Goal: Use online tool/utility: Utilize a website feature to perform a specific function

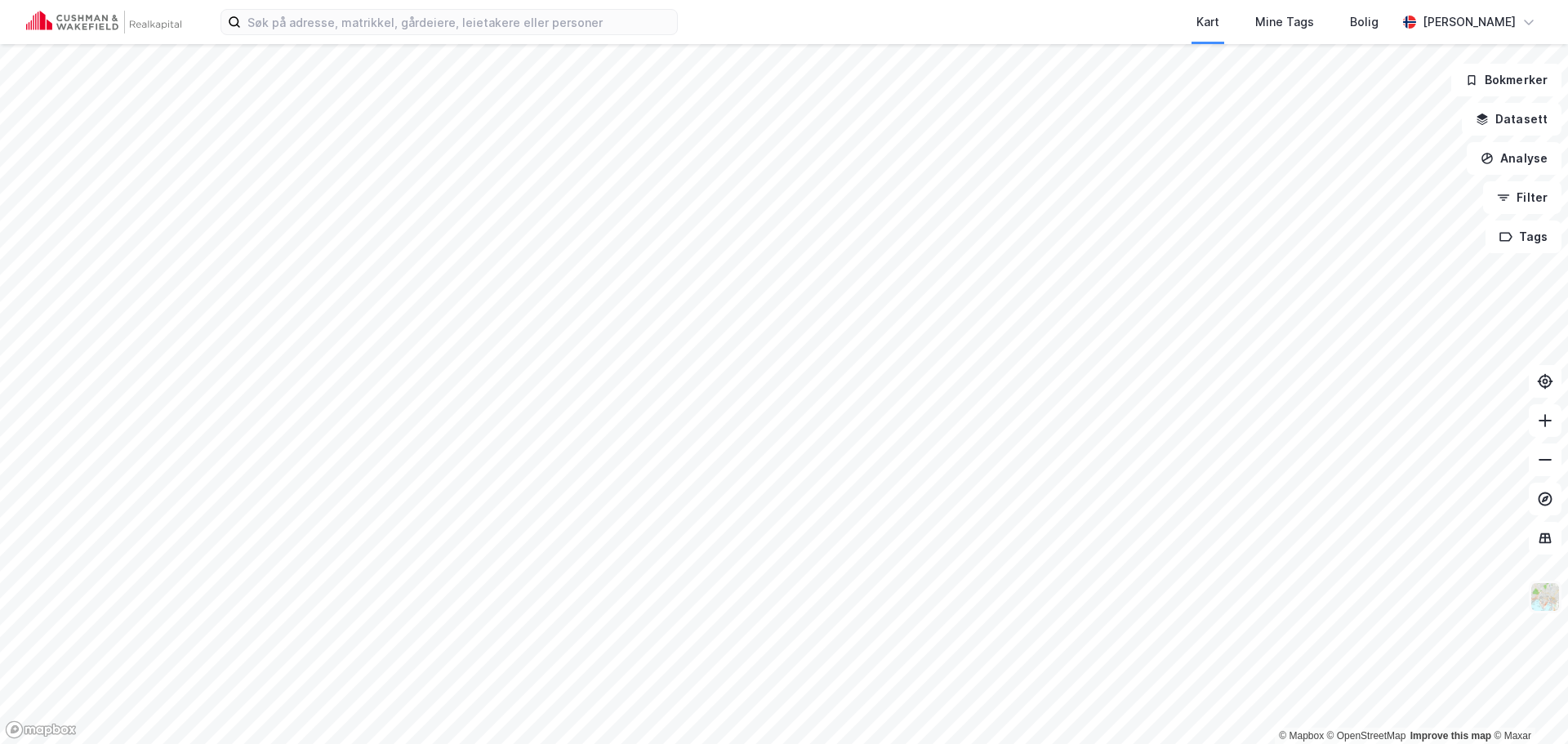
click at [1547, 604] on img at bounding box center [1545, 596] width 31 height 31
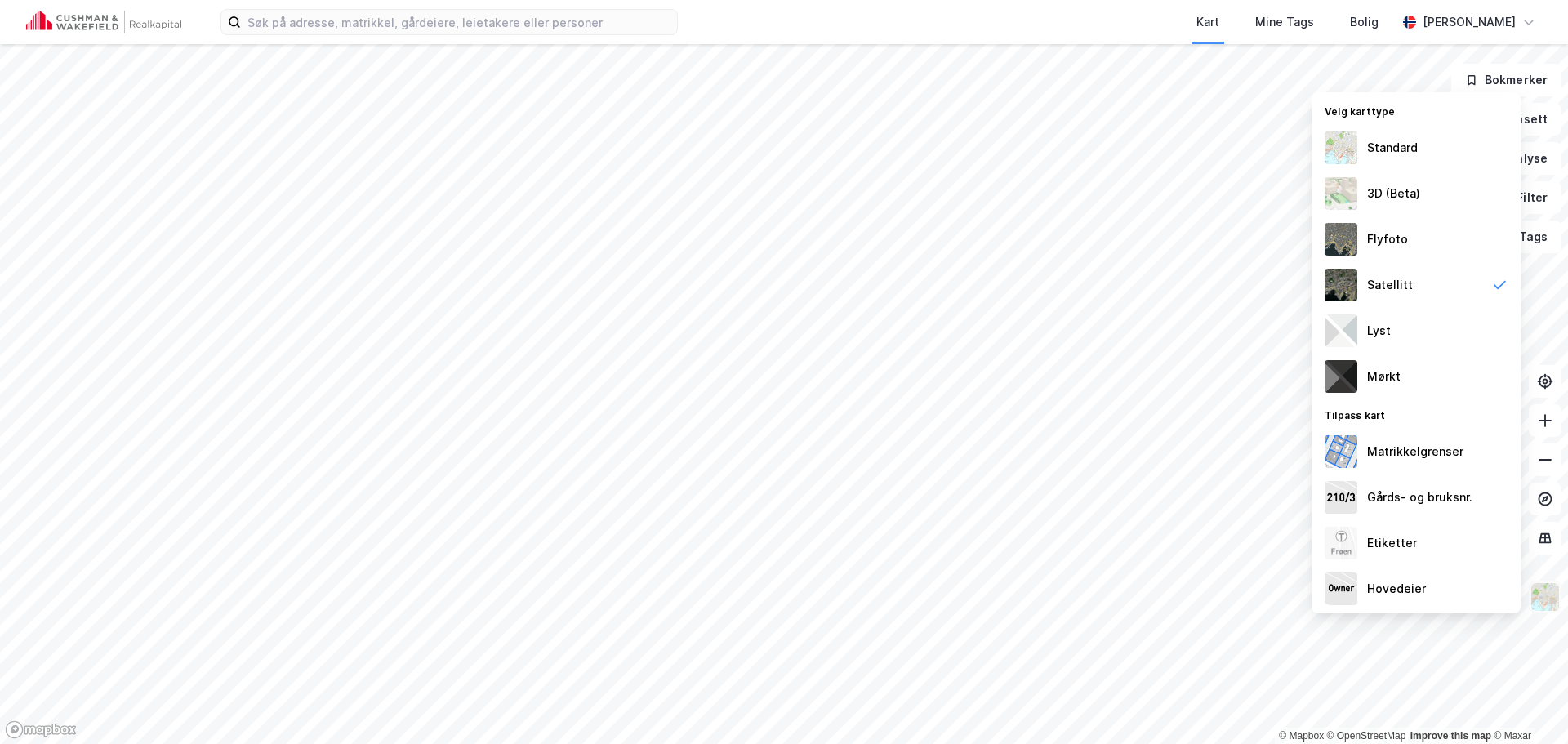
click at [1545, 591] on img at bounding box center [1545, 596] width 31 height 31
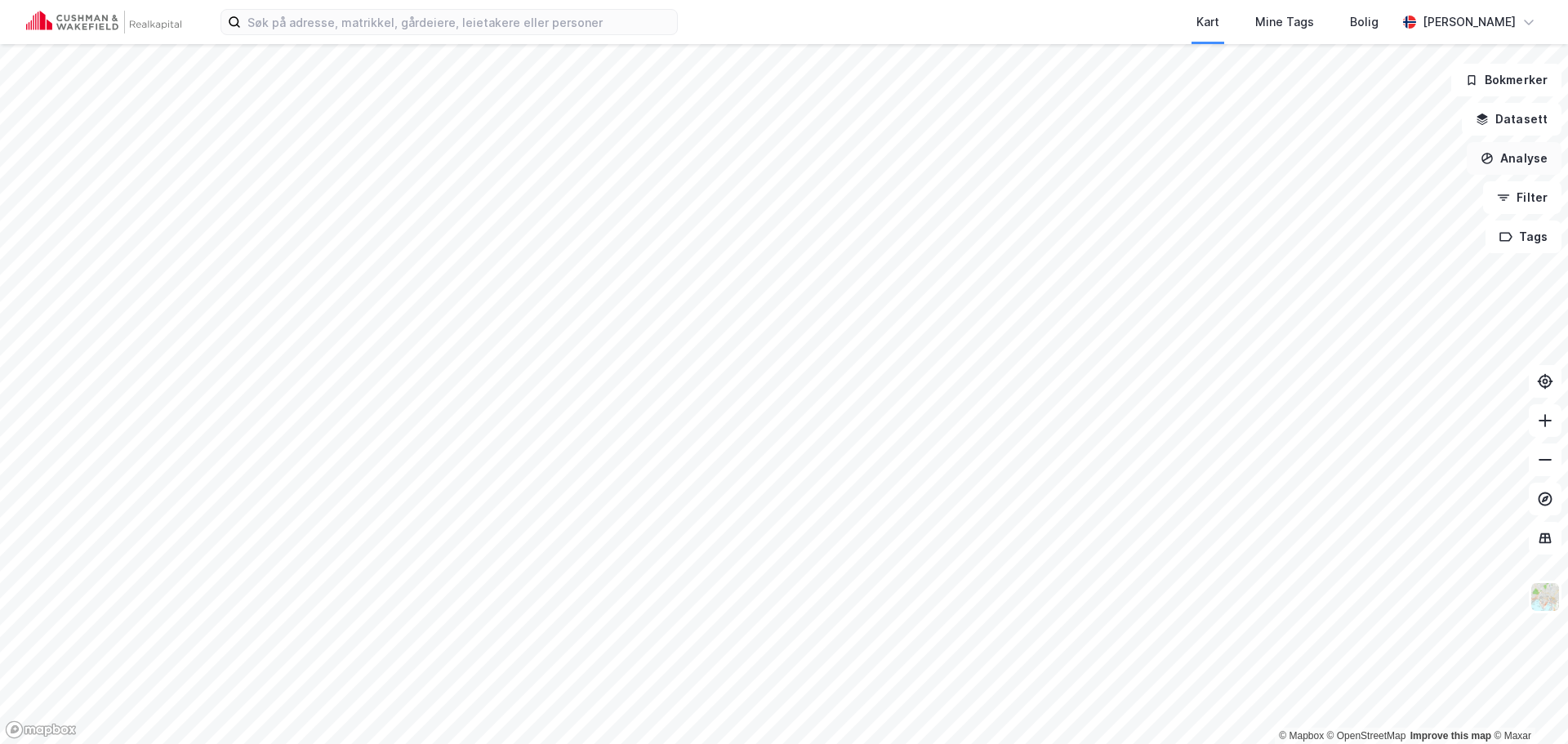
click at [1530, 165] on button "Analyse" at bounding box center [1515, 158] width 94 height 33
click at [1382, 154] on div "Mål avstand" at bounding box center [1372, 159] width 142 height 14
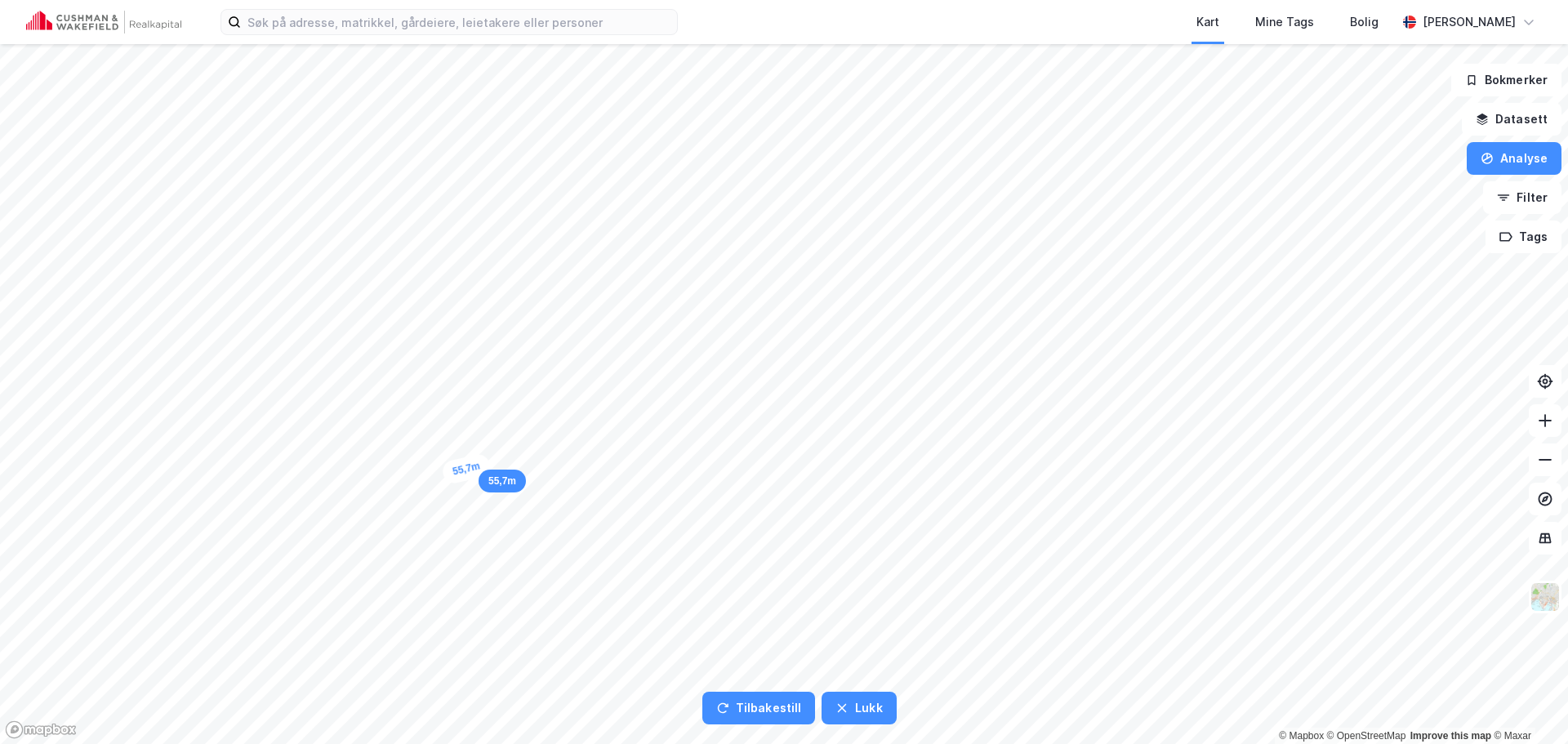
click at [486, 463] on div "55,7m" at bounding box center [467, 469] width 52 height 33
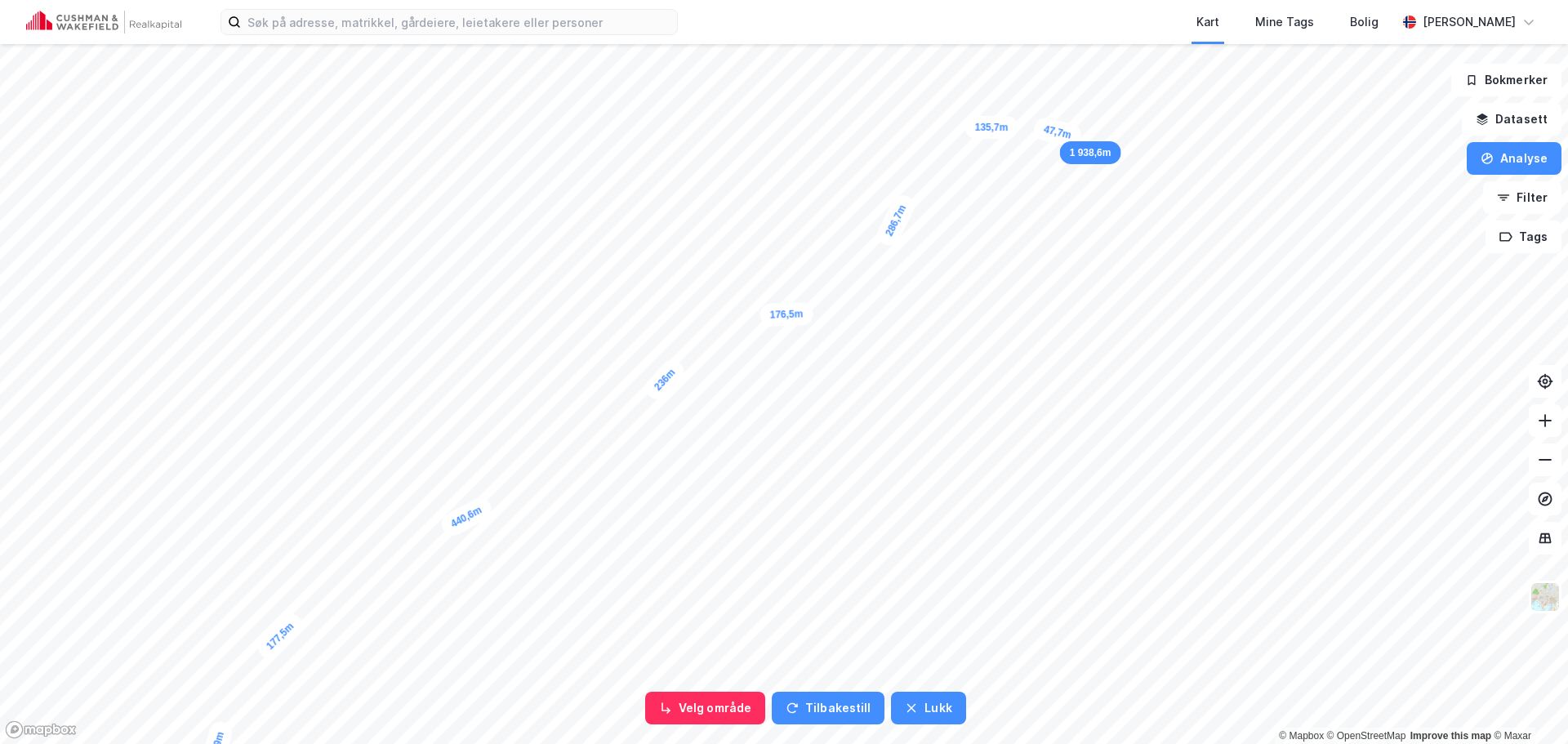
click at [1075, 136] on div "47,7m" at bounding box center [1057, 133] width 52 height 34
click at [1190, 115] on div "40m" at bounding box center [1178, 104] width 44 height 44
click at [505, 503] on div "55,9m" at bounding box center [487, 507] width 52 height 34
click at [472, 510] on div "48,1m" at bounding box center [488, 506] width 51 height 30
click at [472, 510] on div "47m" at bounding box center [488, 506] width 43 height 29
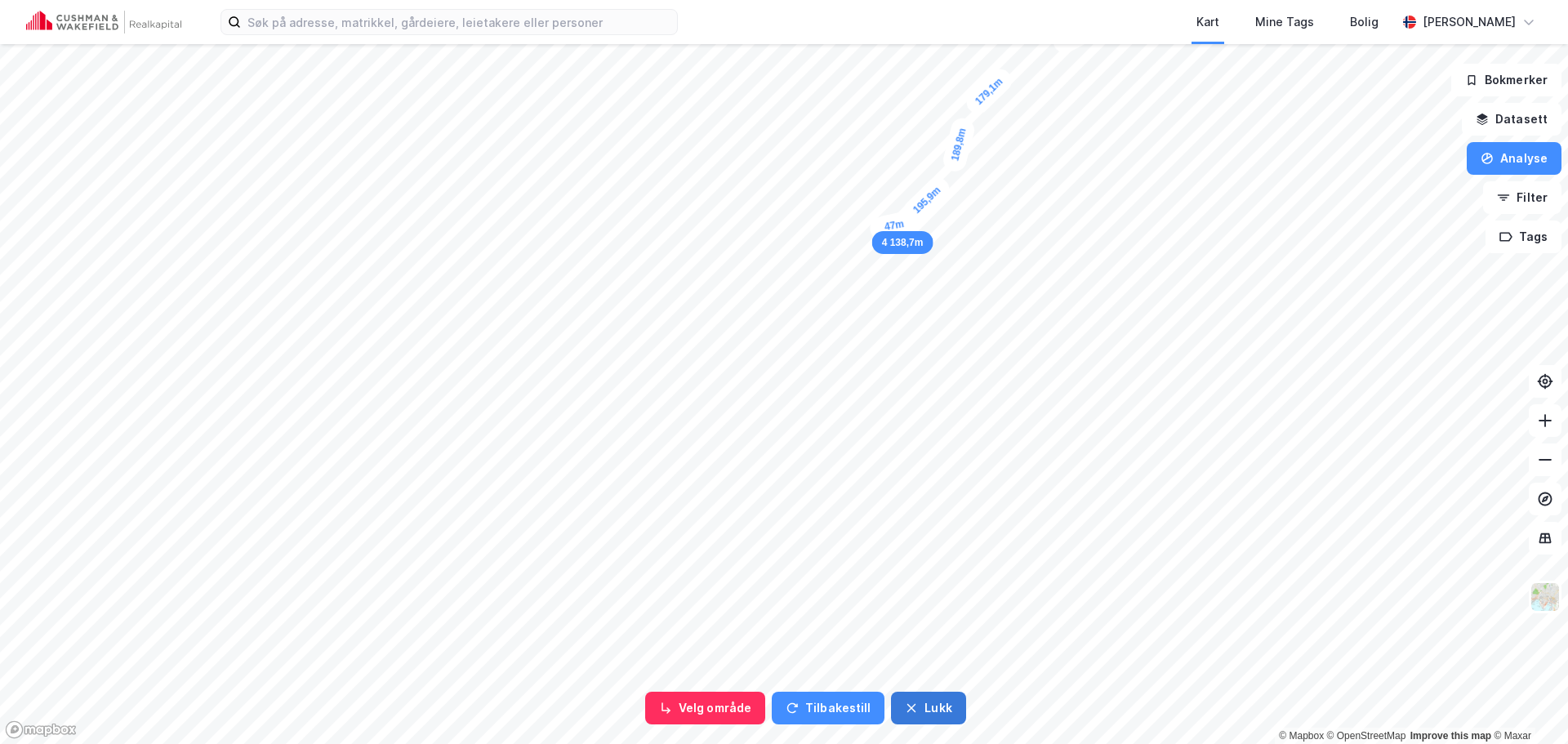
click at [915, 701] on button "Lukk" at bounding box center [928, 707] width 74 height 33
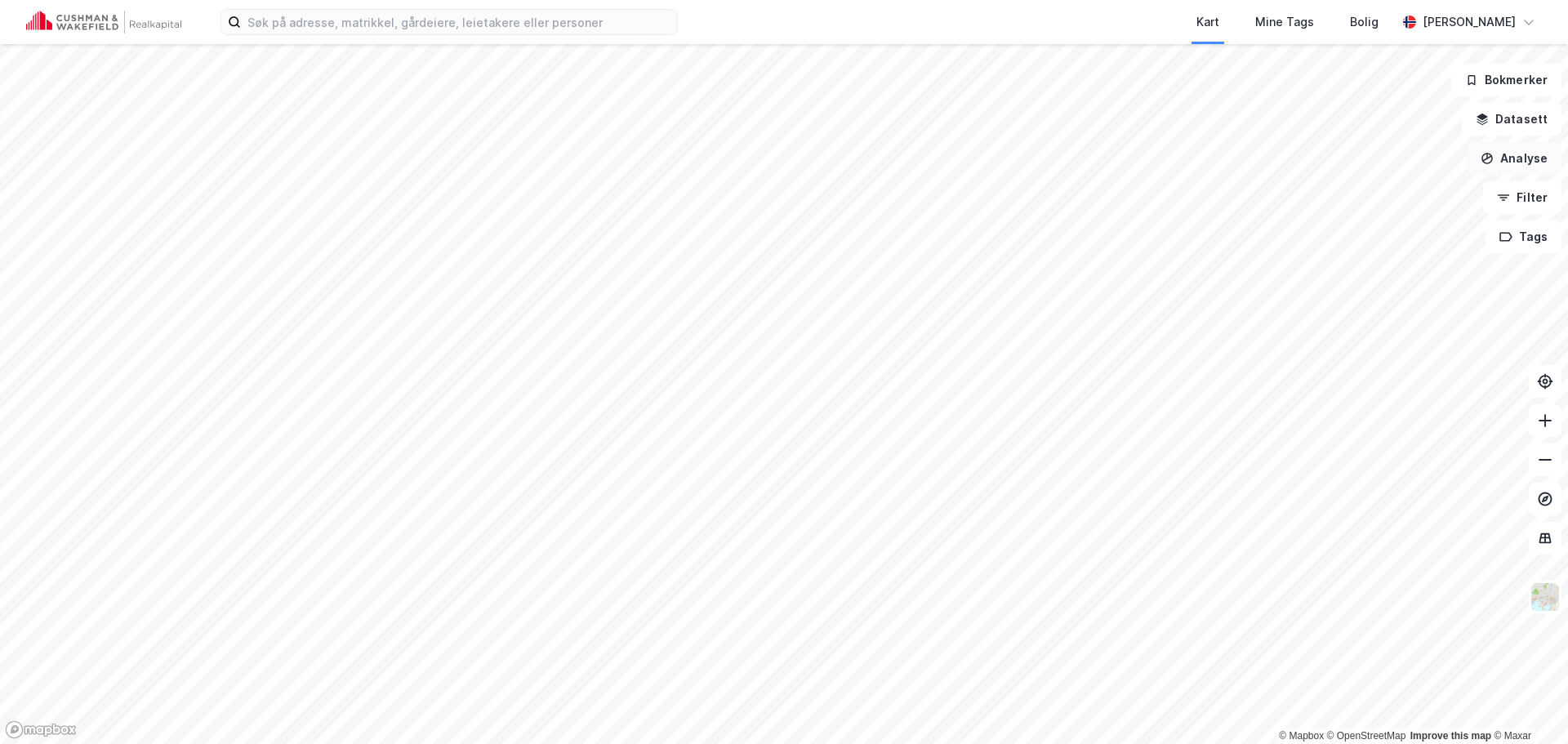
click at [1522, 169] on button "Analyse" at bounding box center [1515, 158] width 94 height 33
click at [1354, 162] on div "Mål avstand" at bounding box center [1372, 159] width 142 height 14
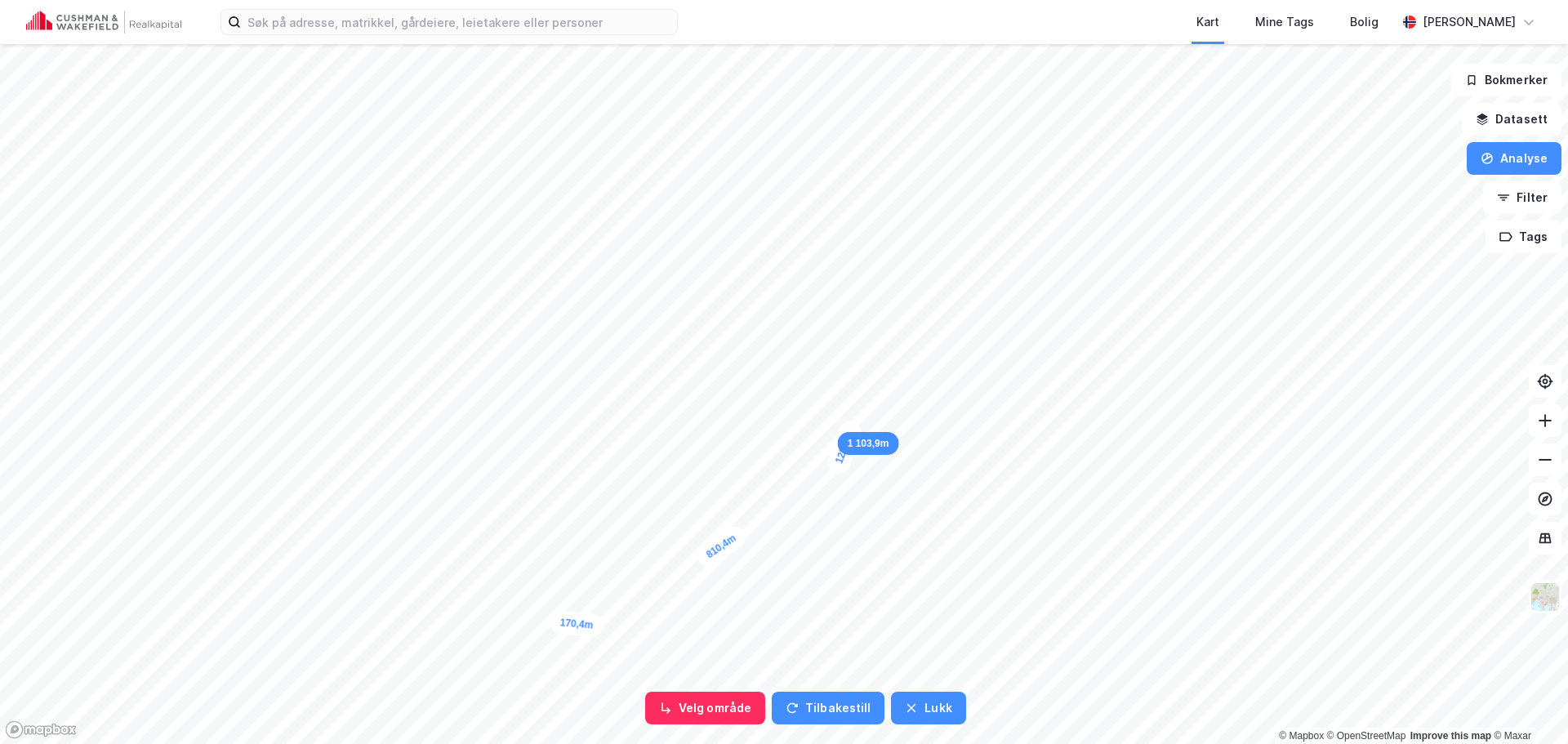
click at [852, 426] on div "123,1m" at bounding box center [844, 447] width 40 height 57
click at [932, 313] on div "114,9m" at bounding box center [923, 331] width 44 height 57
click at [915, 288] on div "85m" at bounding box center [924, 300] width 41 height 45
click at [910, 270] on div "50m" at bounding box center [913, 280] width 34 height 45
click at [909, 239] on div "87,3m" at bounding box center [909, 256] width 24 height 48
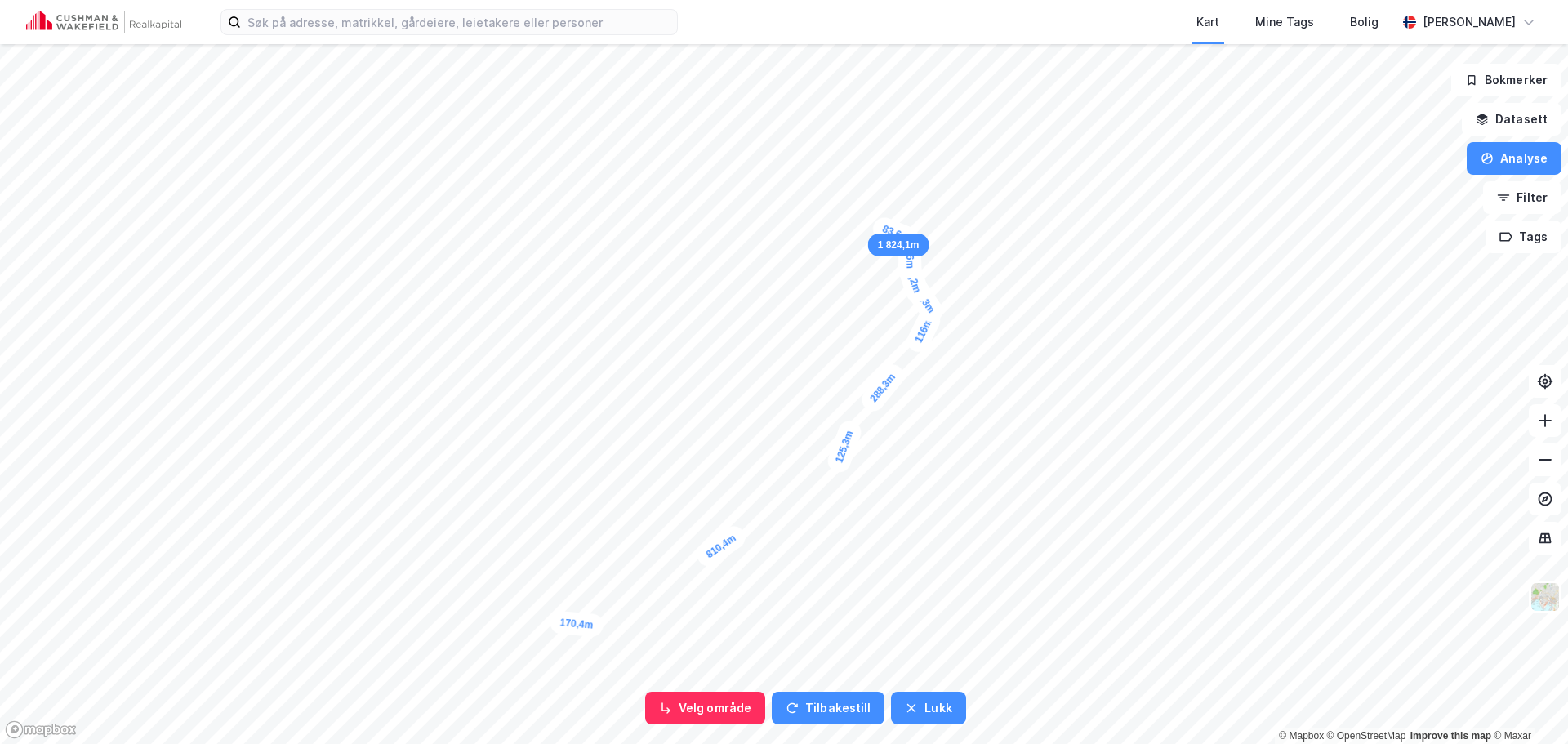
click at [882, 229] on div "83,6m" at bounding box center [896, 233] width 53 height 38
click at [760, 238] on div "38,4m" at bounding box center [769, 238] width 51 height 31
click at [531, 605] on div "132,2m" at bounding box center [523, 585] width 41 height 57
click at [554, 622] on div "82,5m" at bounding box center [543, 613] width 52 height 46
click at [593, 631] on div "113,8m" at bounding box center [572, 625] width 56 height 34
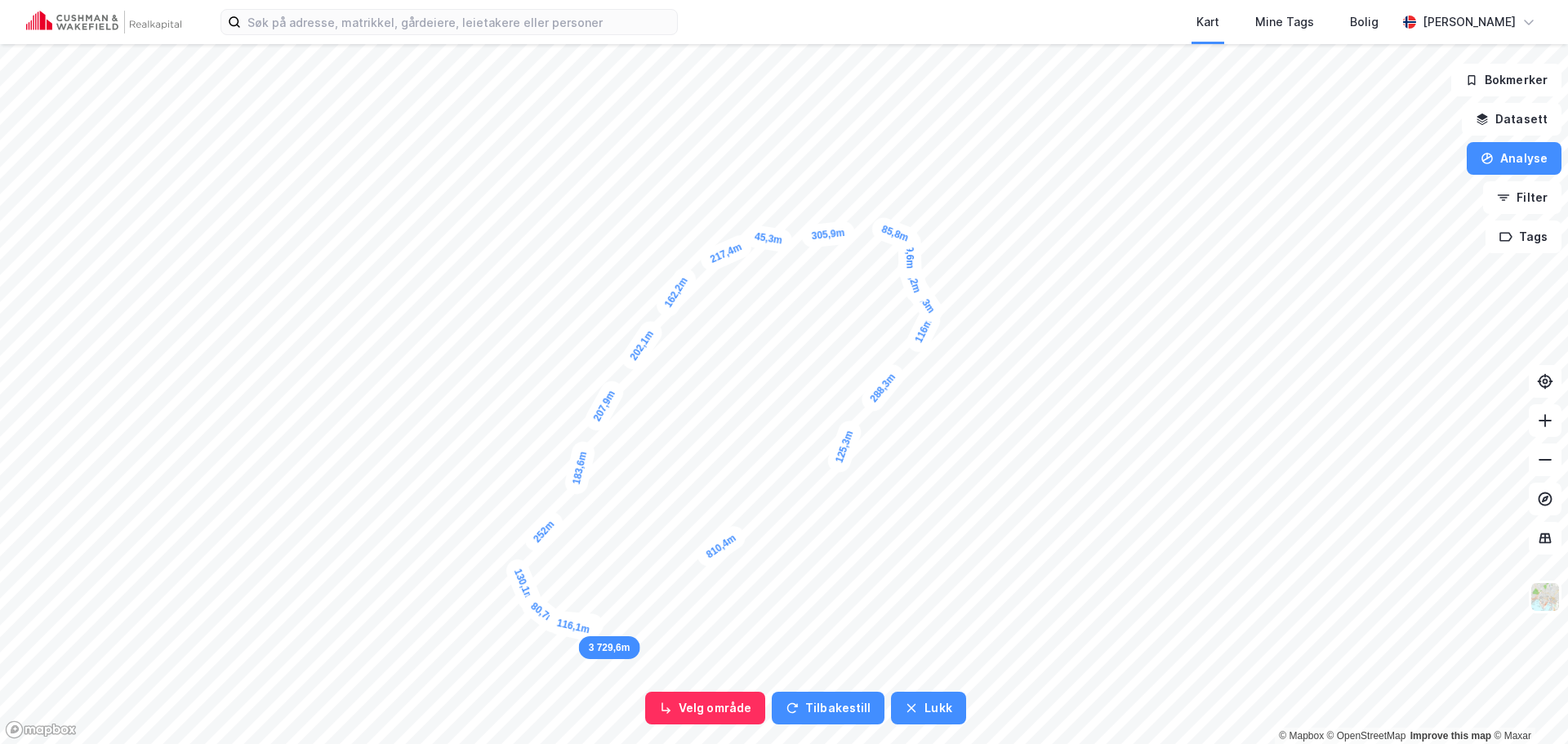
click at [593, 631] on div "116,1m" at bounding box center [572, 625] width 56 height 34
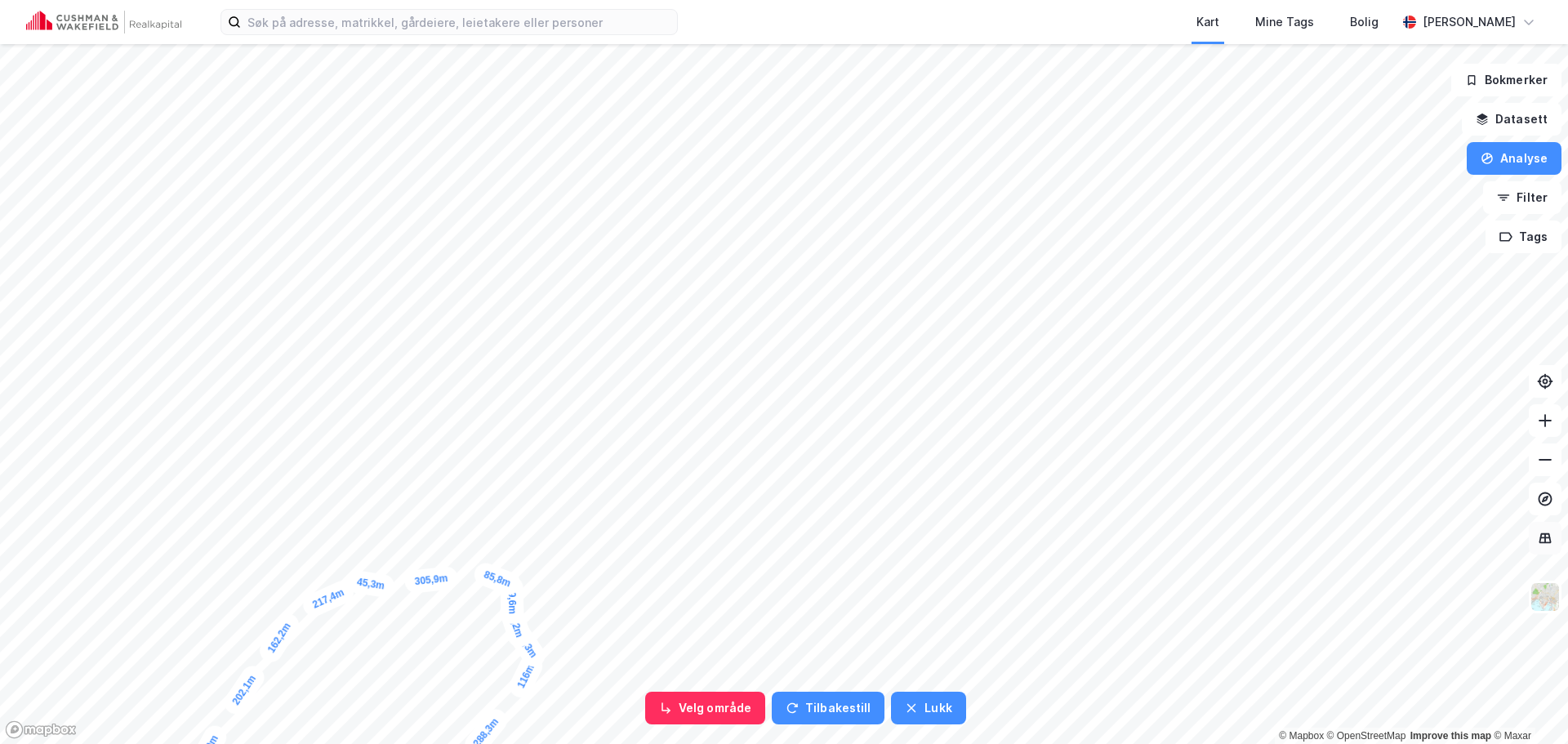
click at [1555, 545] on button at bounding box center [1545, 537] width 33 height 33
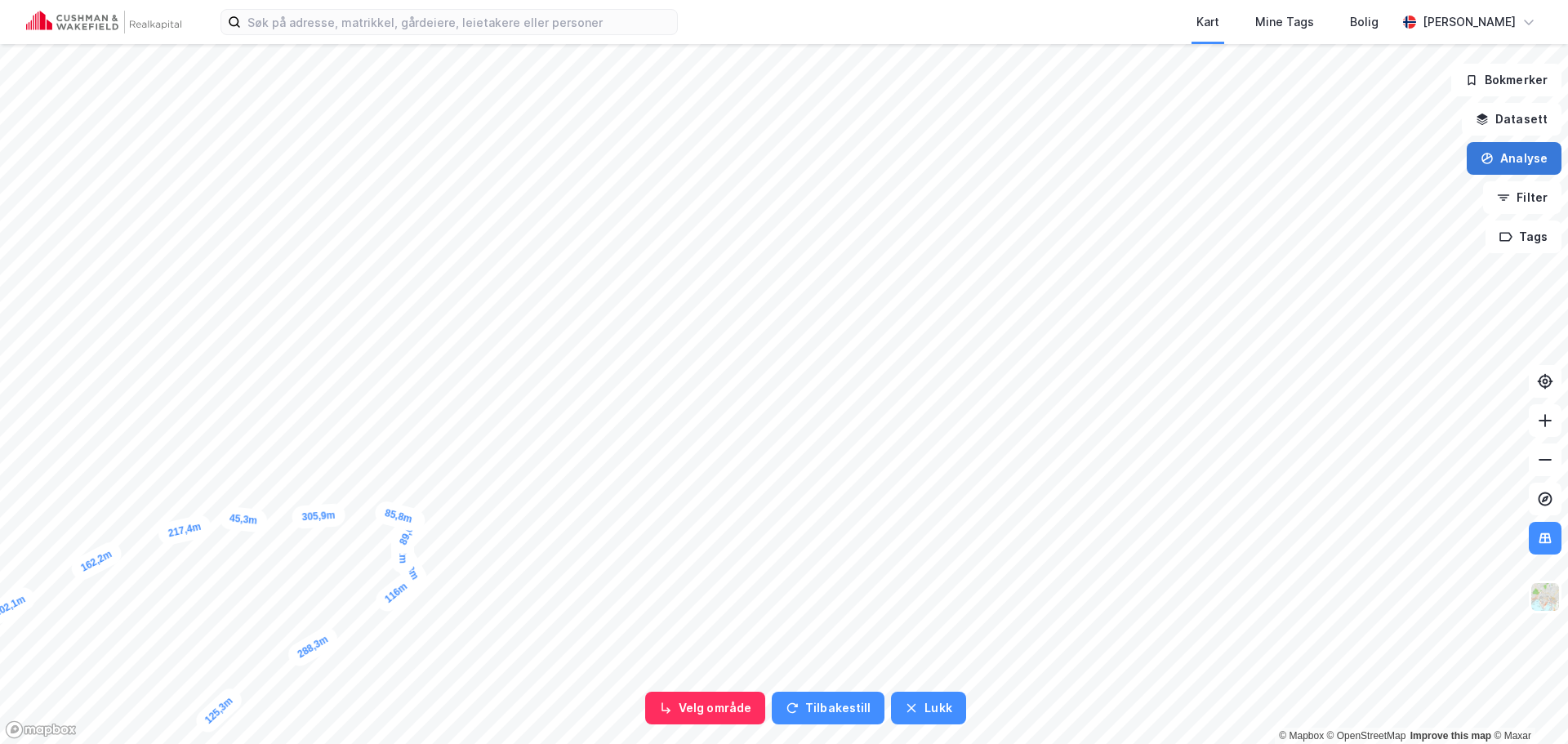
click at [1510, 154] on button "Analyse" at bounding box center [1515, 158] width 94 height 33
